Goal: Find specific page/section: Find specific page/section

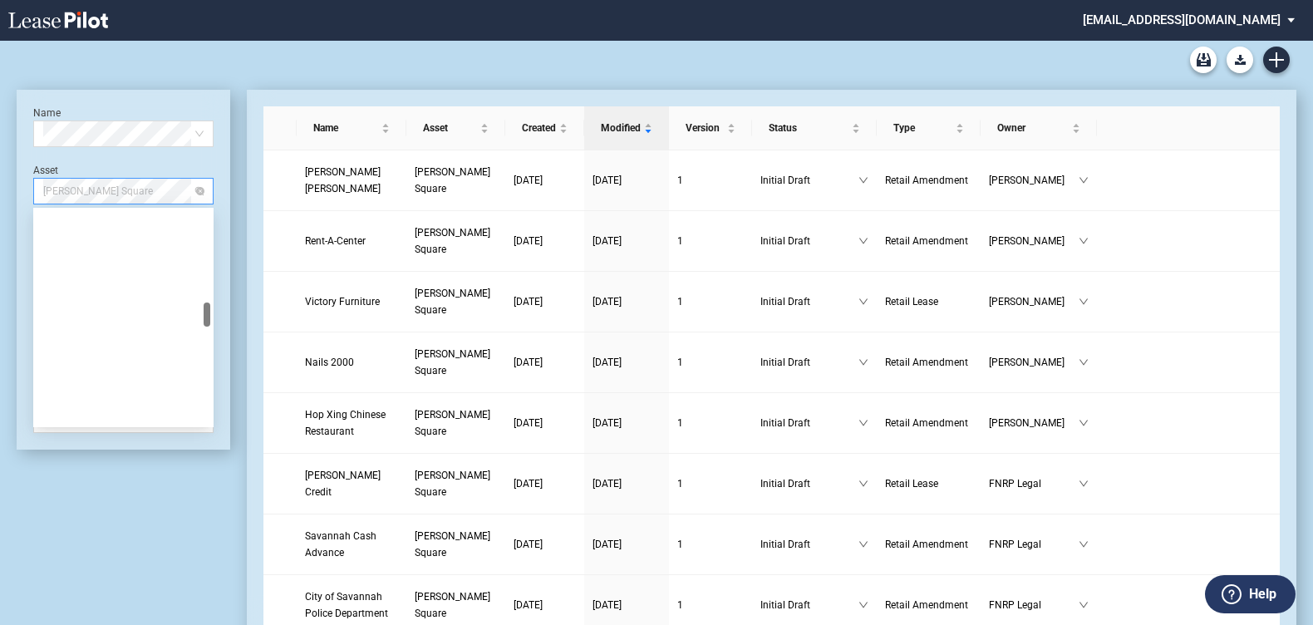
click at [195, 198] on span "[PERSON_NAME] Square" at bounding box center [123, 191] width 160 height 25
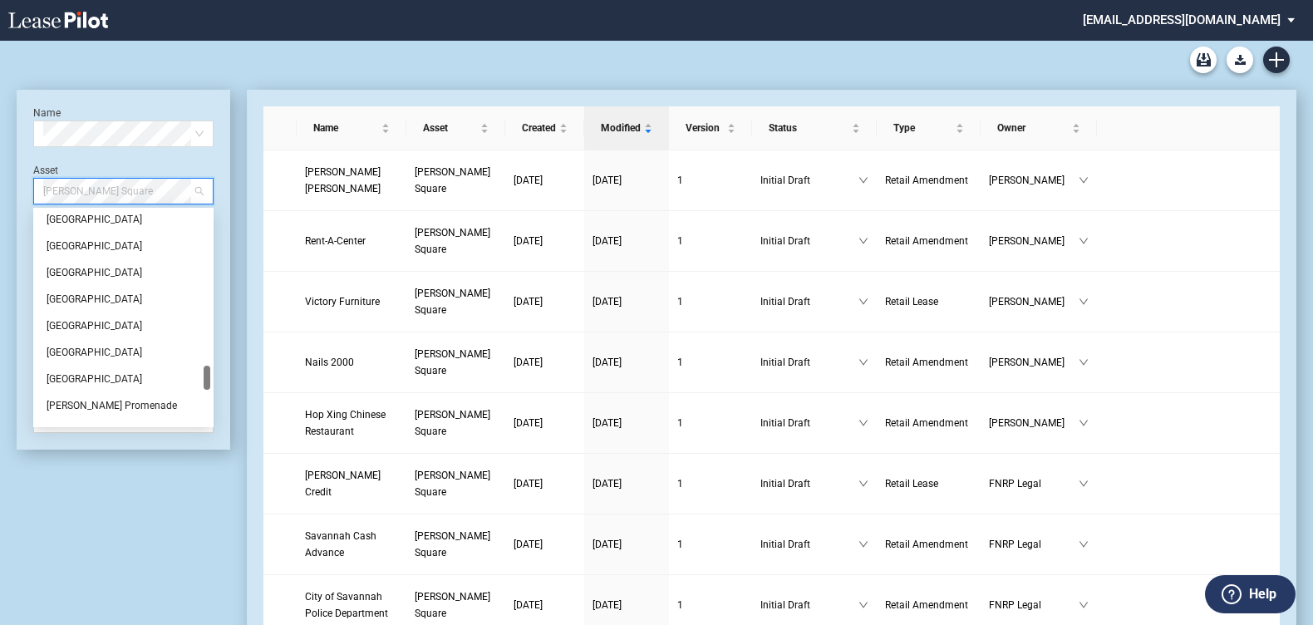
scroll to position [1371, 0]
drag, startPoint x: 204, startPoint y: 310, endPoint x: 207, endPoint y: 376, distance: 65.7
click at [207, 376] on div at bounding box center [207, 380] width 7 height 24
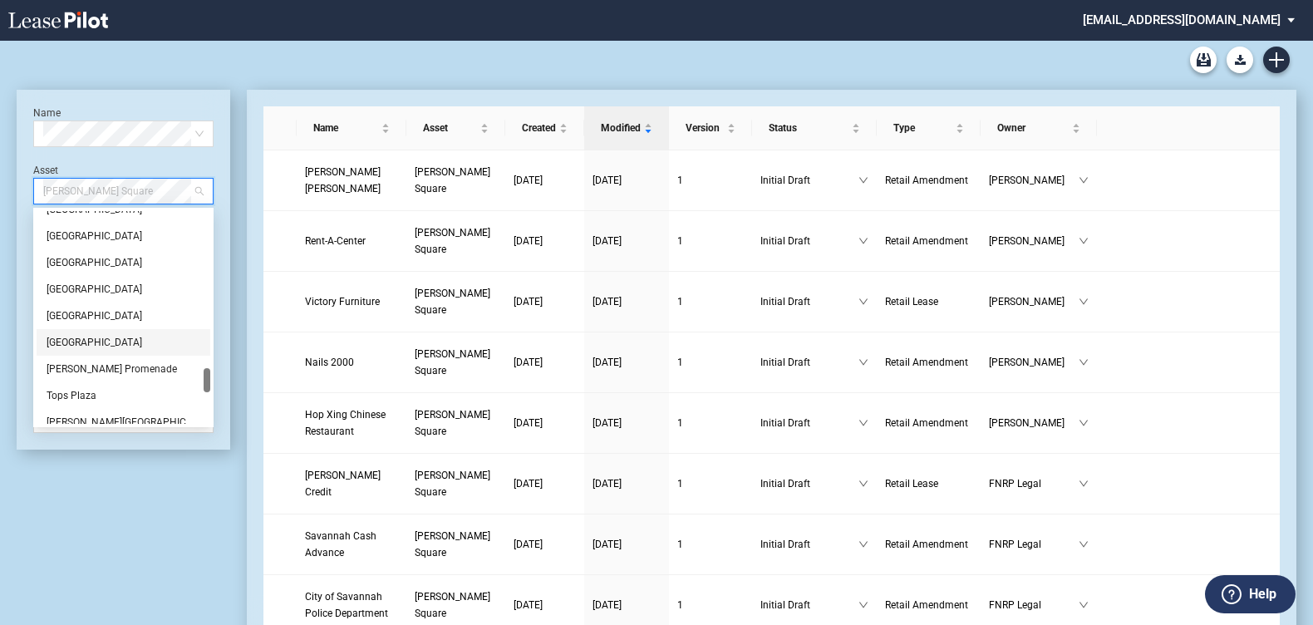
click at [101, 341] on div "[GEOGRAPHIC_DATA]" at bounding box center [124, 342] width 154 height 17
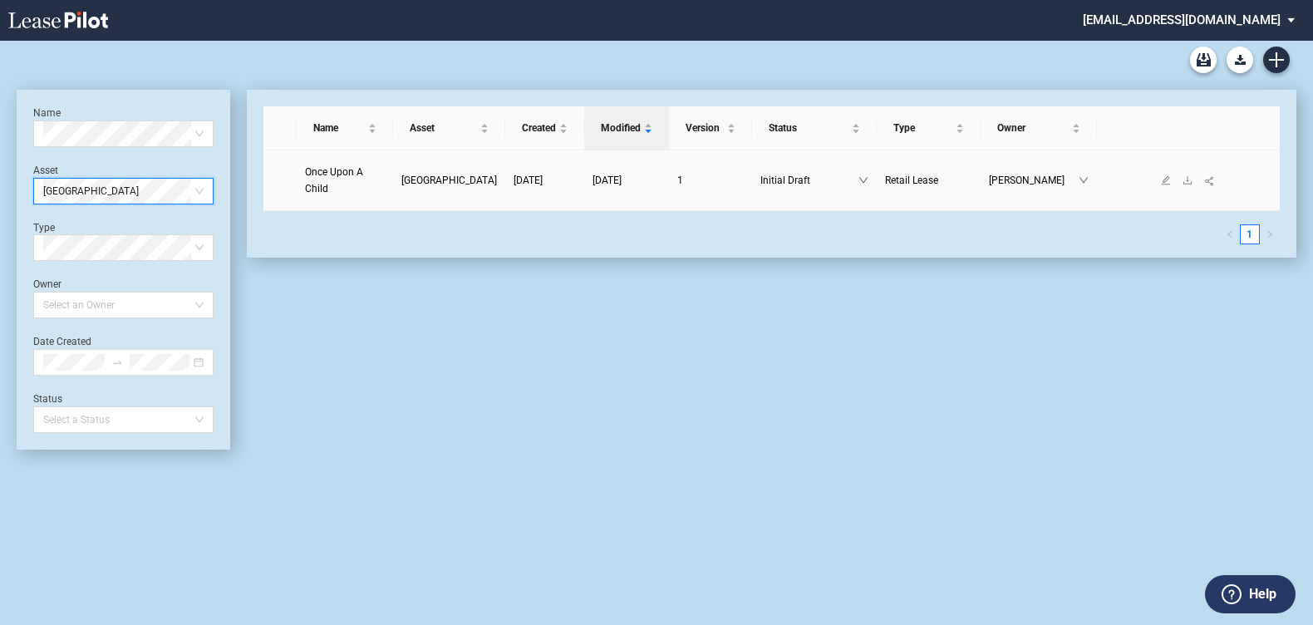
click at [449, 175] on span "[GEOGRAPHIC_DATA]" at bounding box center [449, 181] width 96 height 12
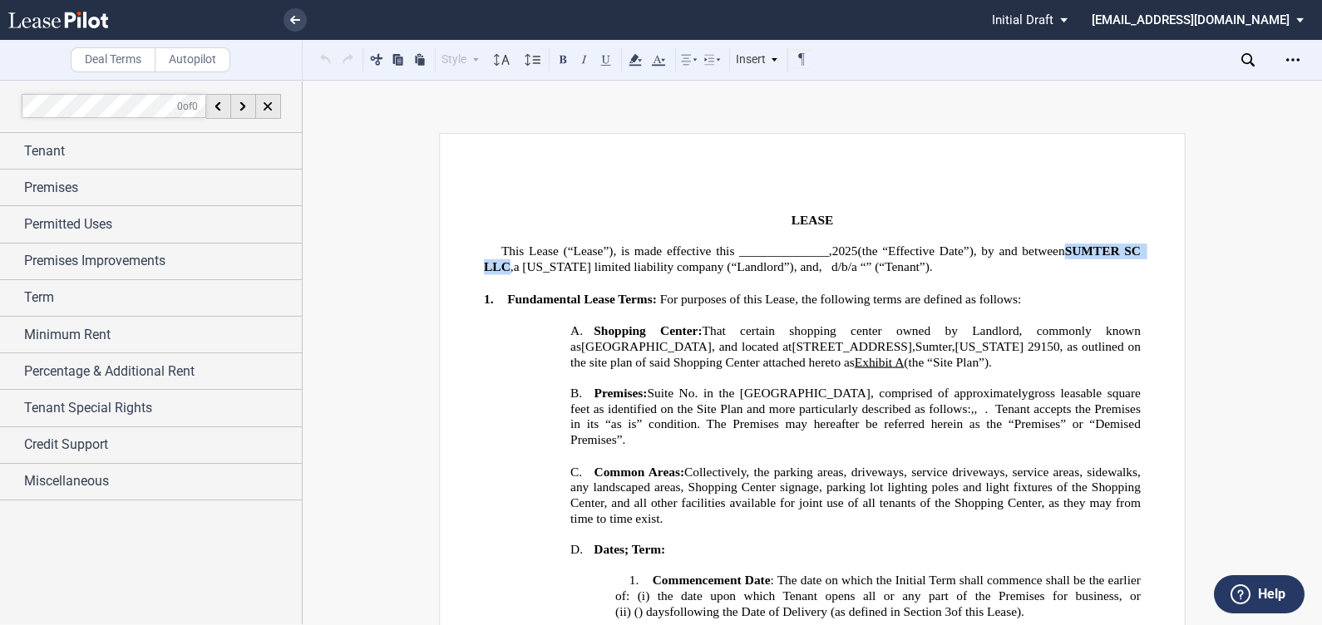
drag, startPoint x: 1061, startPoint y: 244, endPoint x: 506, endPoint y: 261, distance: 554.7
click at [506, 261] on span "SUMTER SC LLC ," at bounding box center [814, 258] width 660 height 31
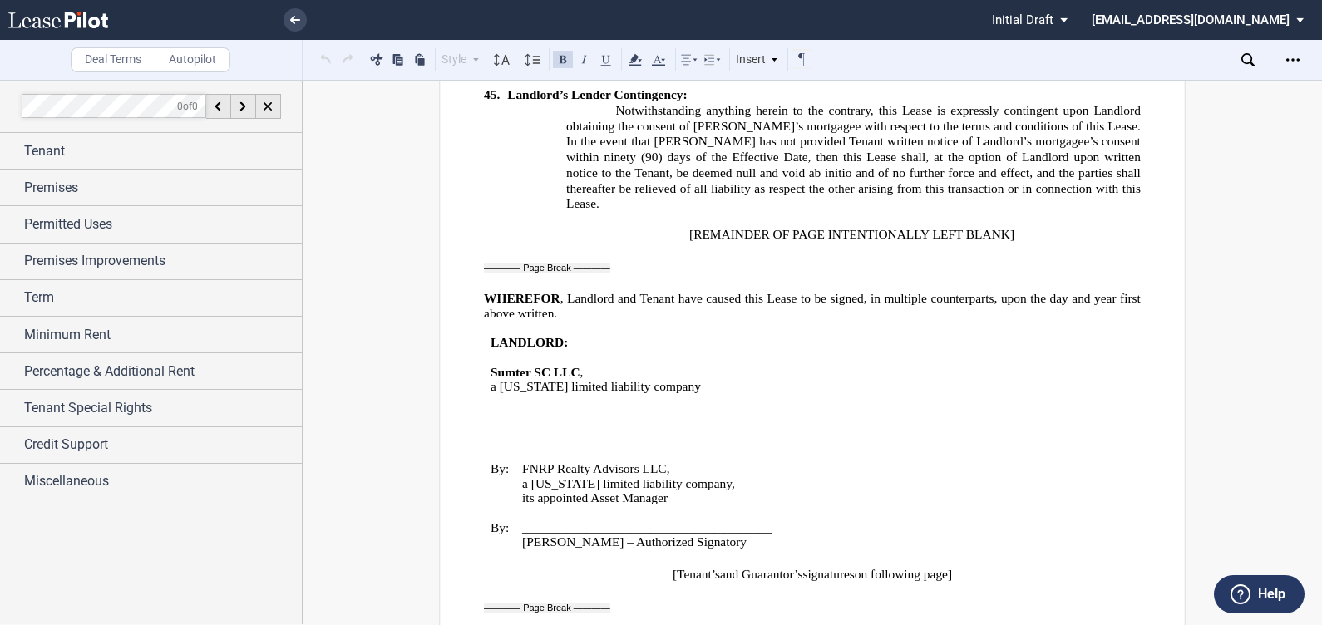
scroll to position [18636, 0]
